Goal: Task Accomplishment & Management: Use online tool/utility

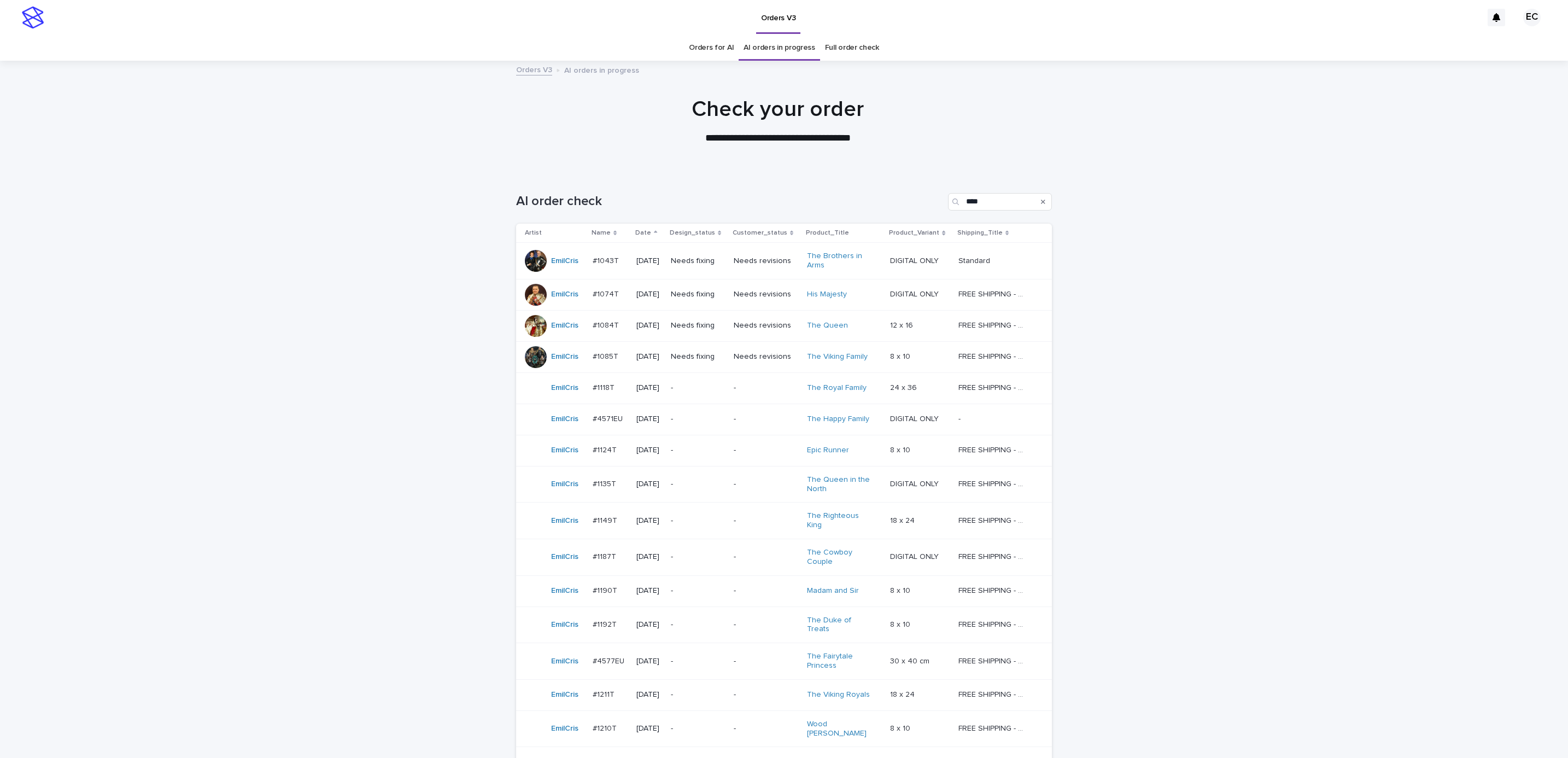
click at [692, 345] on td "Needs fixing" at bounding box center [698, 356] width 63 height 32
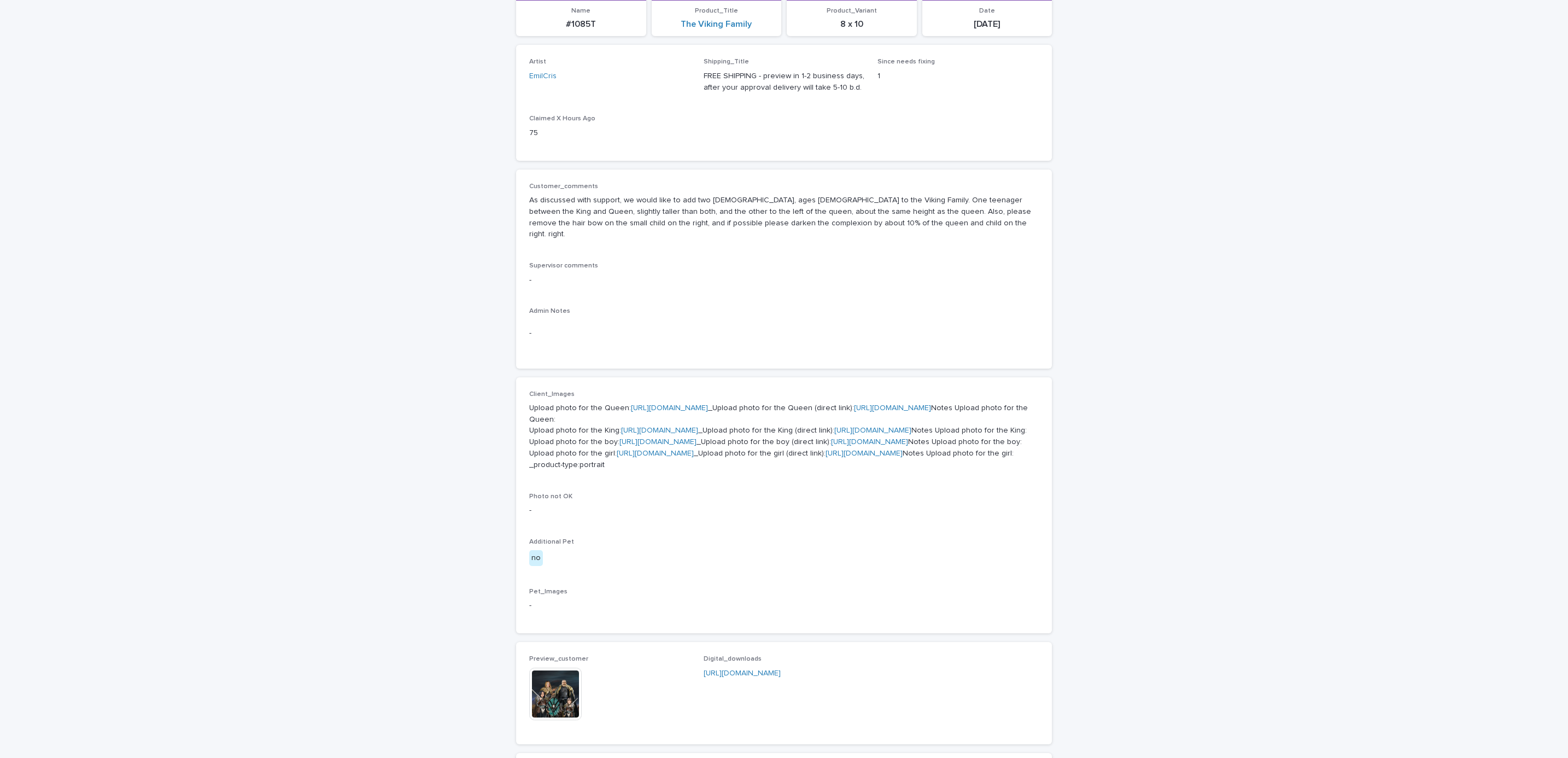
scroll to position [164, 0]
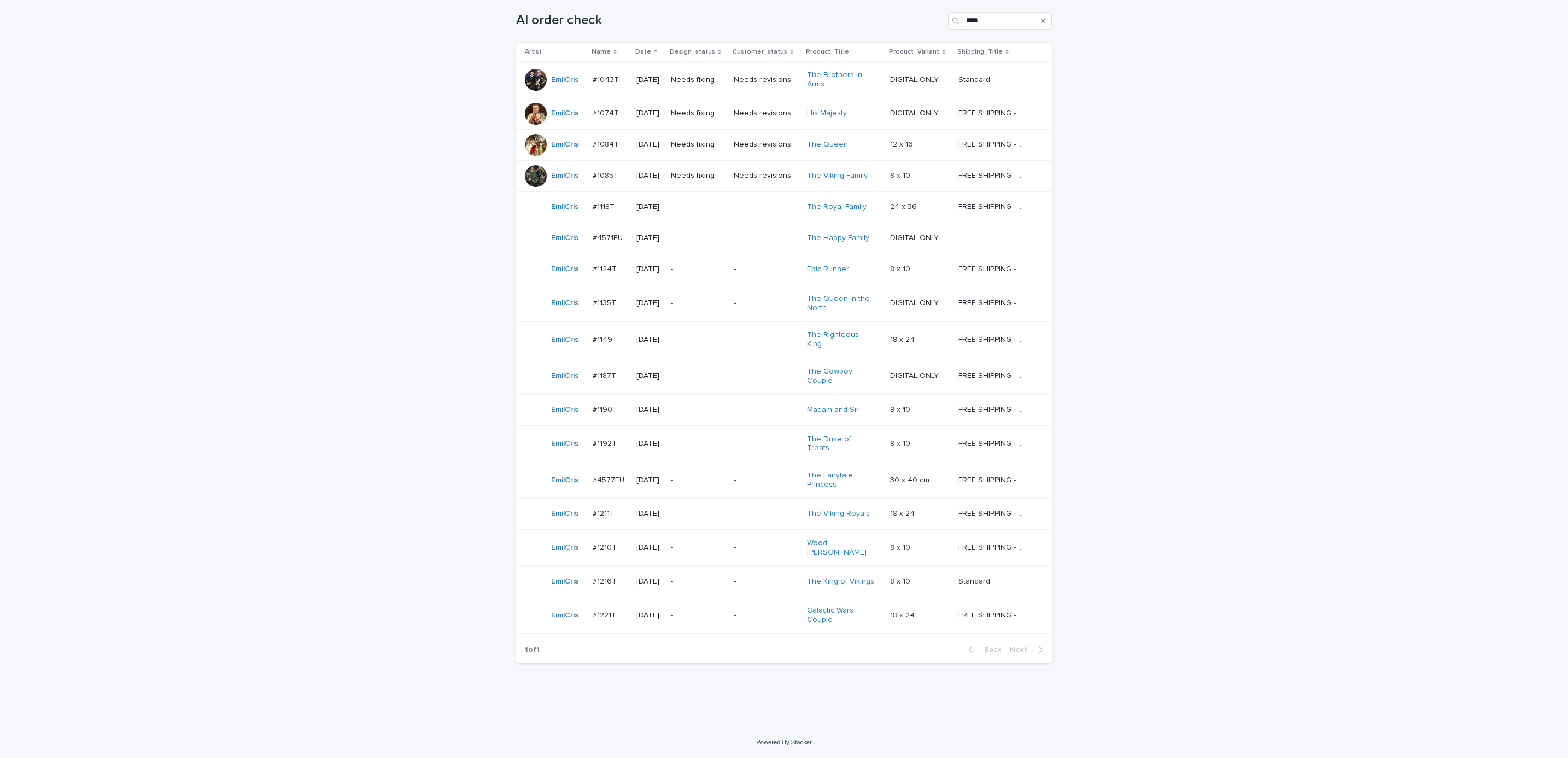
scroll to position [35, 0]
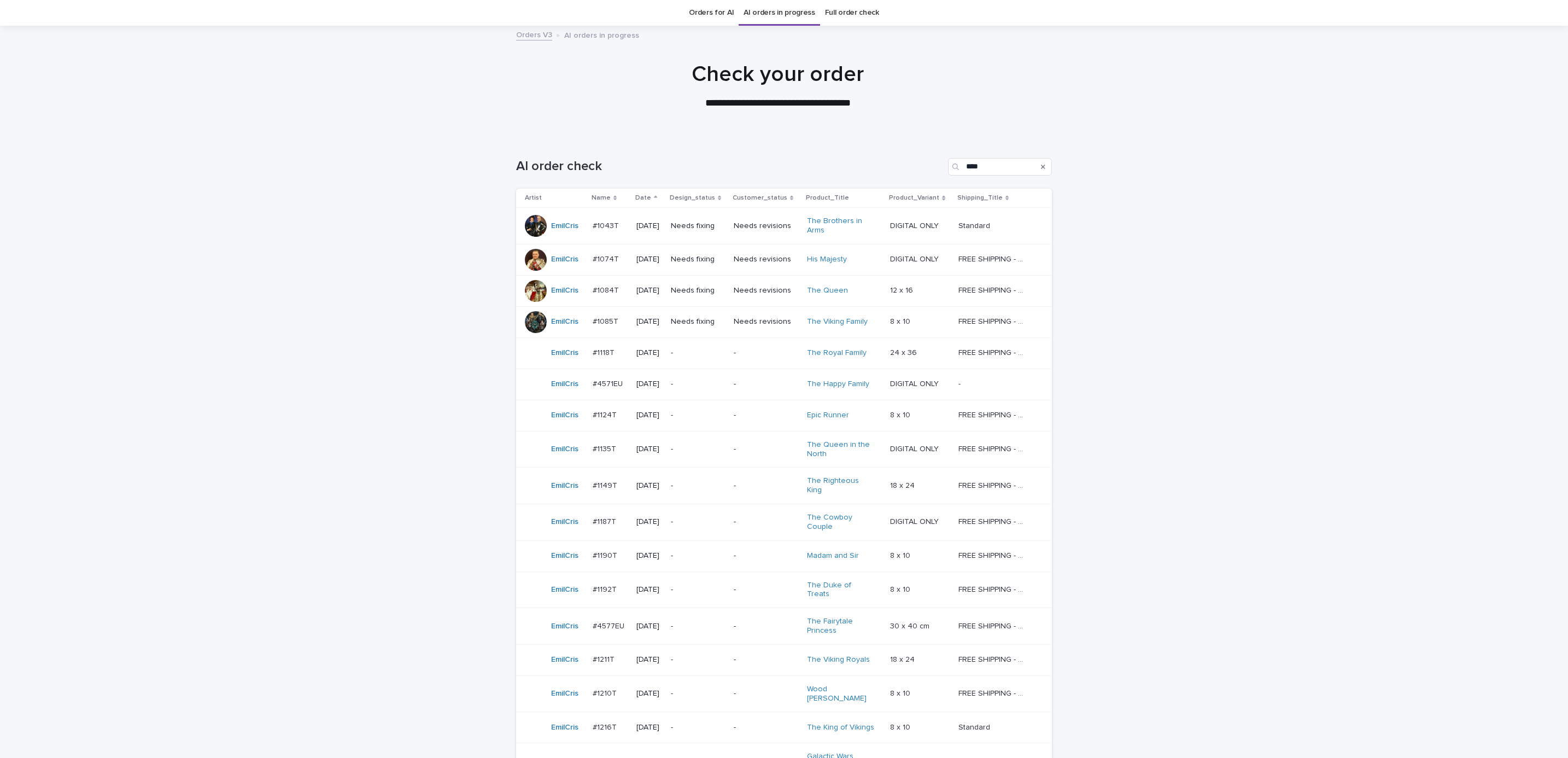
click at [705, 317] on div "Needs fixing" at bounding box center [698, 320] width 54 height 12
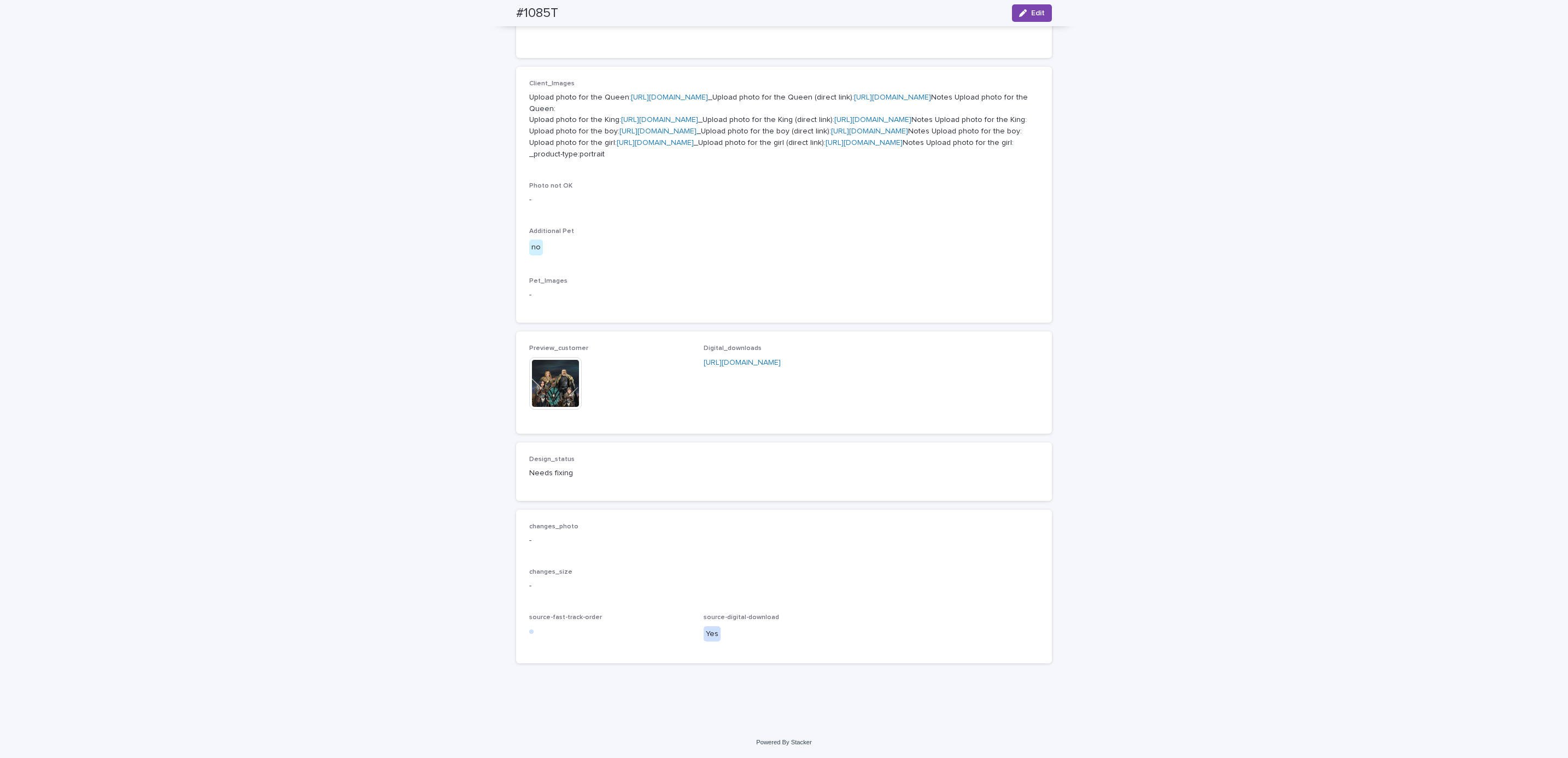
scroll to position [658, 0]
click at [540, 377] on img at bounding box center [555, 384] width 52 height 52
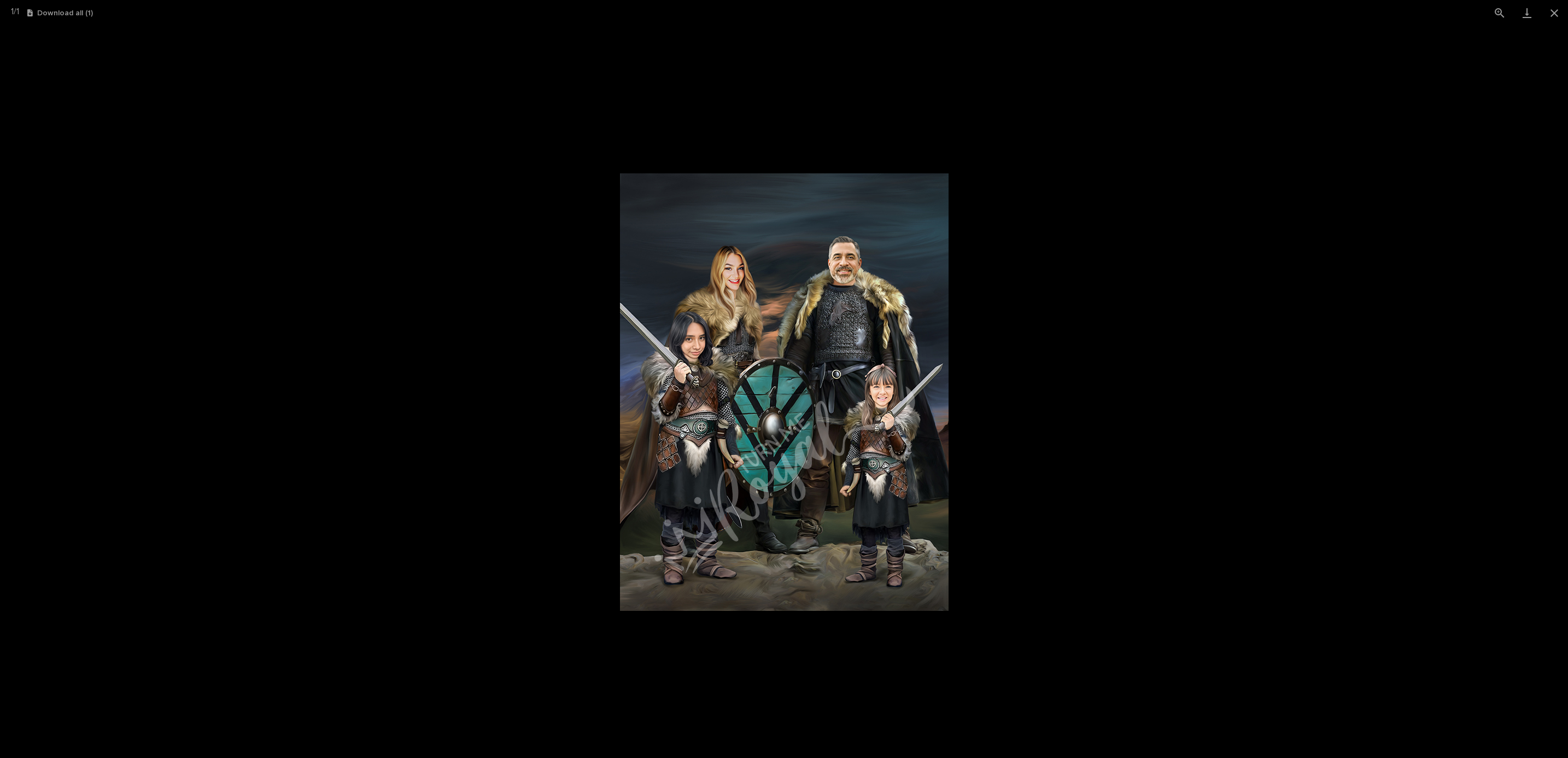
click at [1040, 396] on picture at bounding box center [784, 392] width 1568 height 732
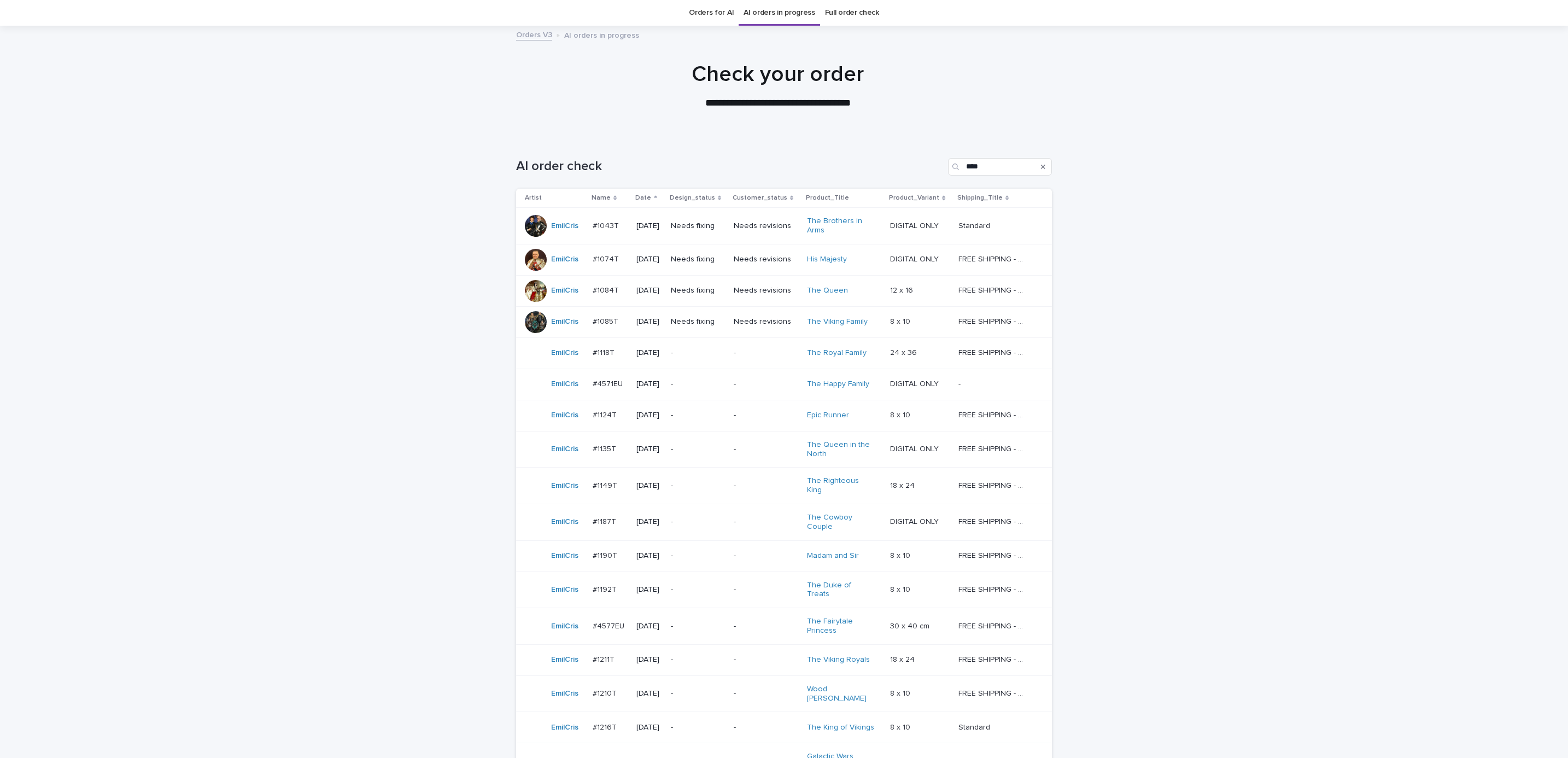
scroll to position [169, 0]
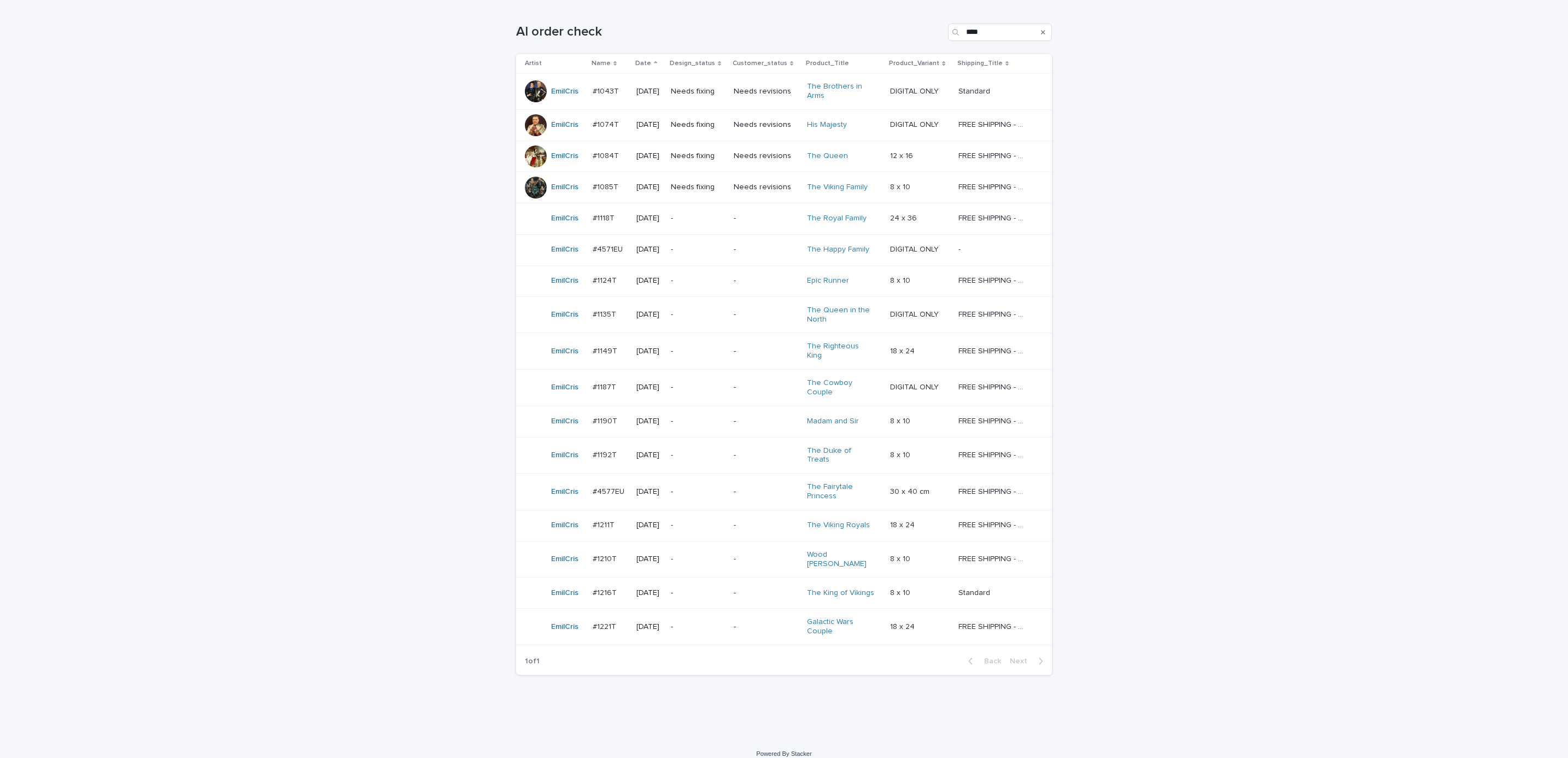
click at [1146, 453] on div "Loading... Saving… Loading... Saving… AI order check **** Artist Name Date Desi…" at bounding box center [784, 370] width 1568 height 736
